Goal: Task Accomplishment & Management: Use online tool/utility

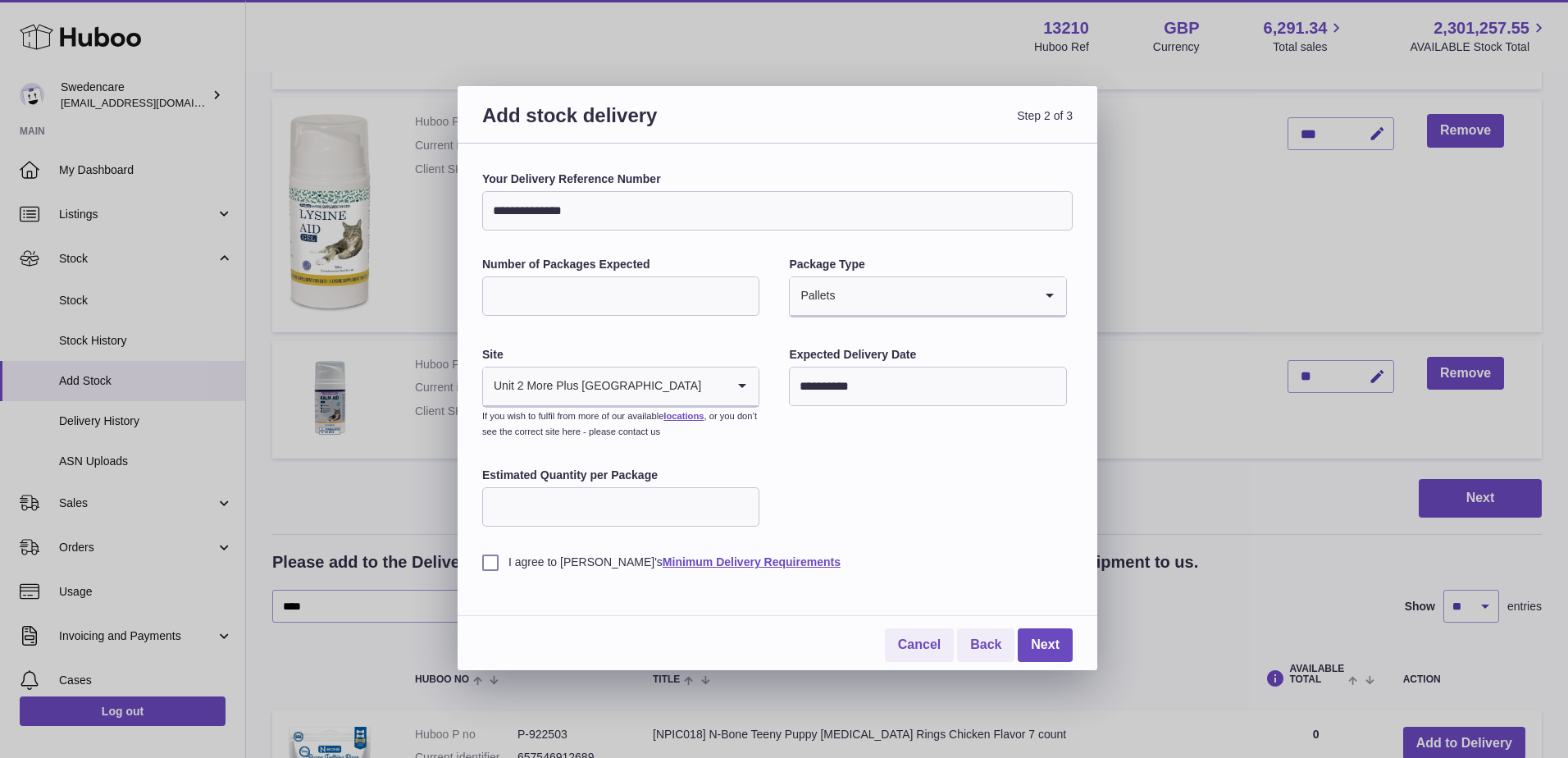
type input "***"
click at [490, 558] on label "I agree to Huboo's Minimum Delivery Requirements" at bounding box center [778, 562] width 590 height 16
click at [1057, 641] on link "Next" at bounding box center [1045, 646] width 55 height 34
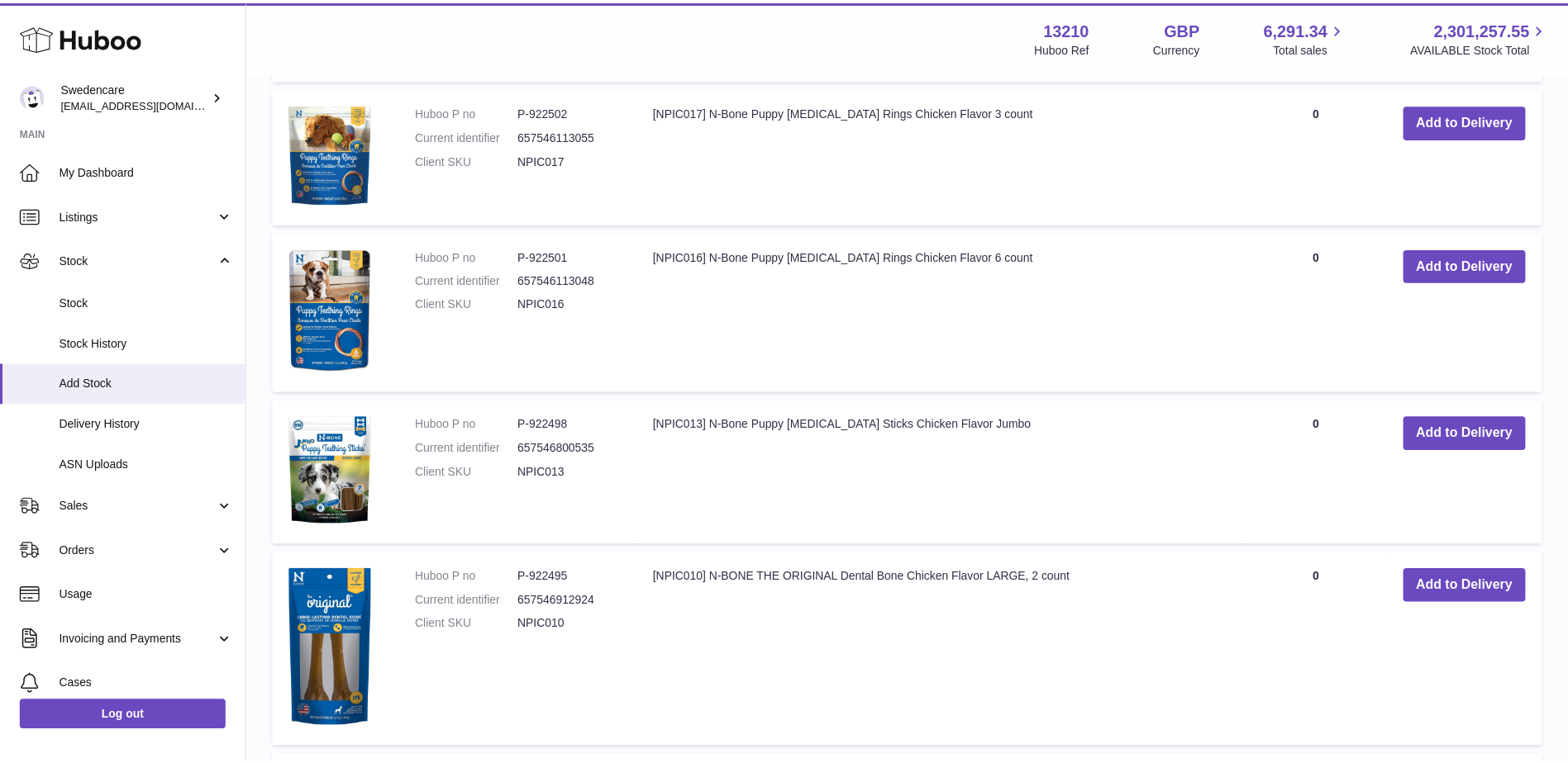
scroll to position [545, 0]
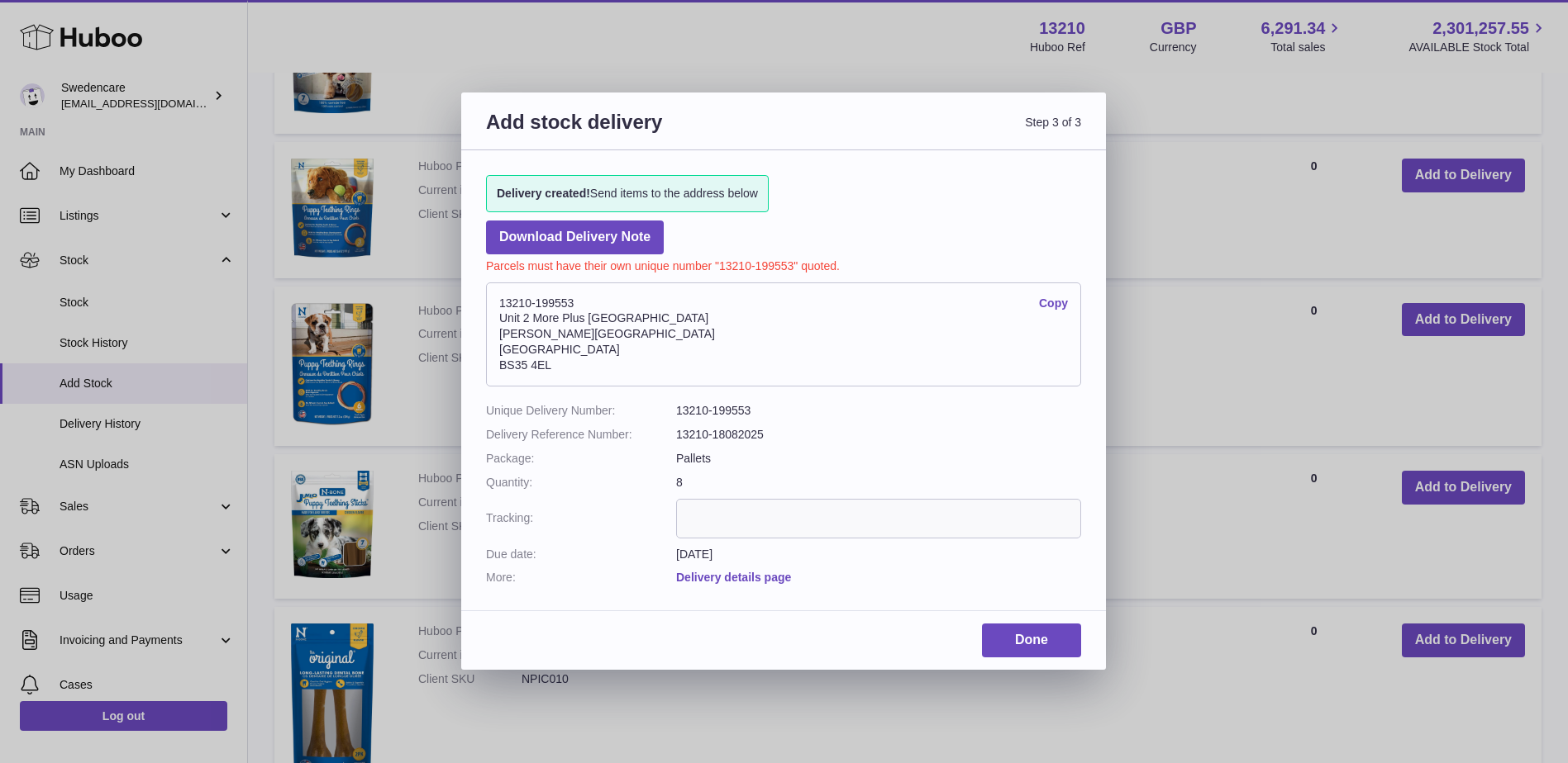
click at [757, 582] on link "Delivery details page" at bounding box center [733, 577] width 115 height 13
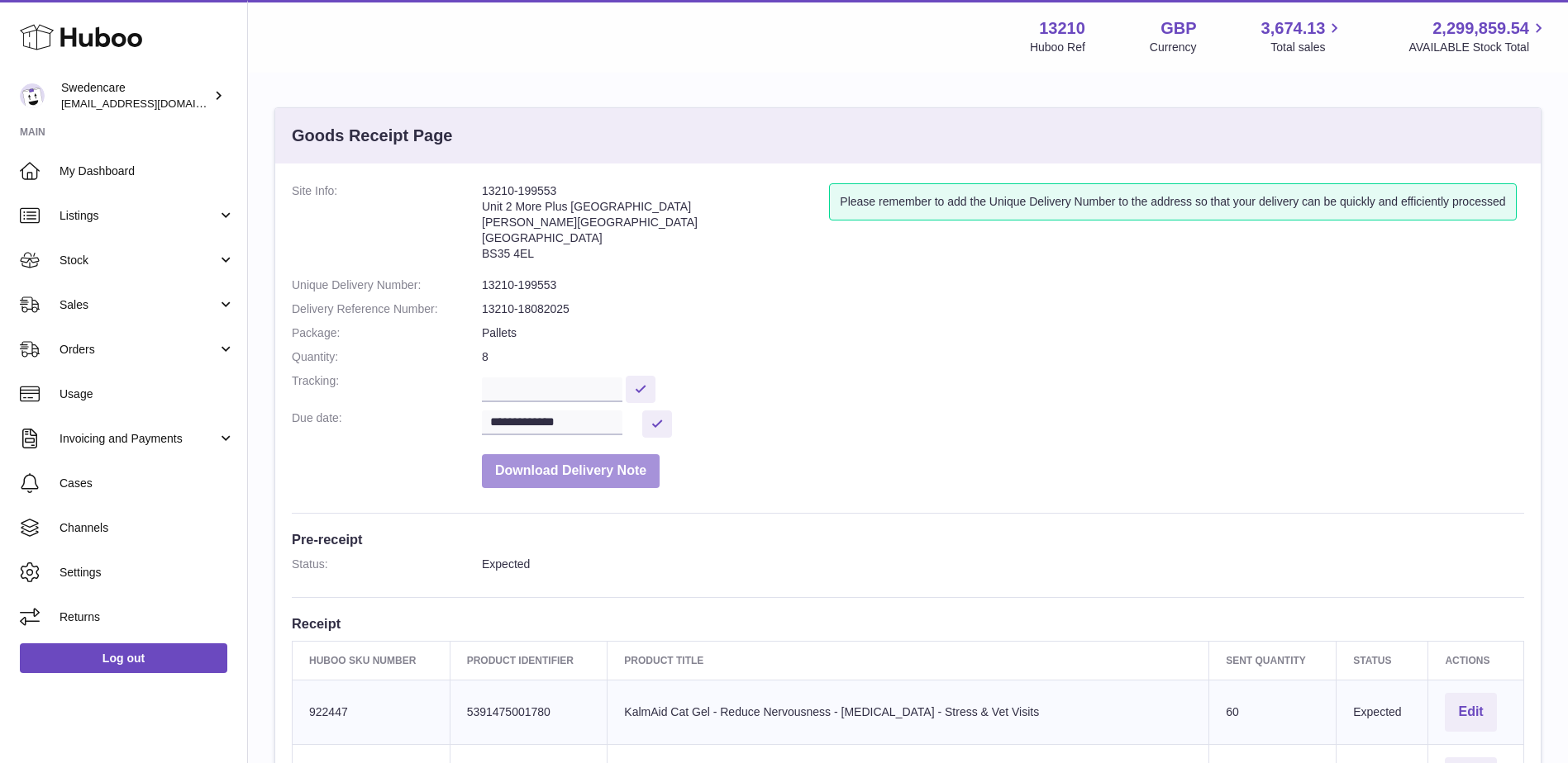
click at [600, 476] on button "Download Delivery Note" at bounding box center [570, 471] width 178 height 34
